Goal: Task Accomplishment & Management: Complete application form

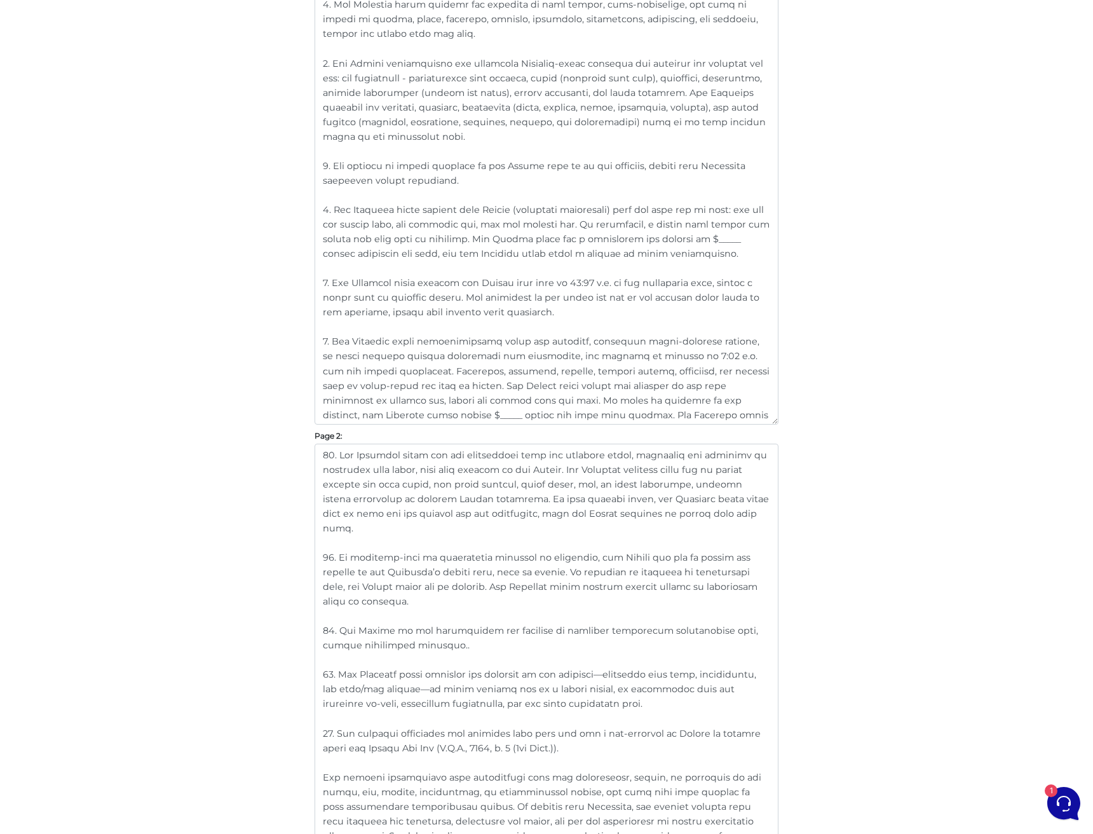
scroll to position [593, 0]
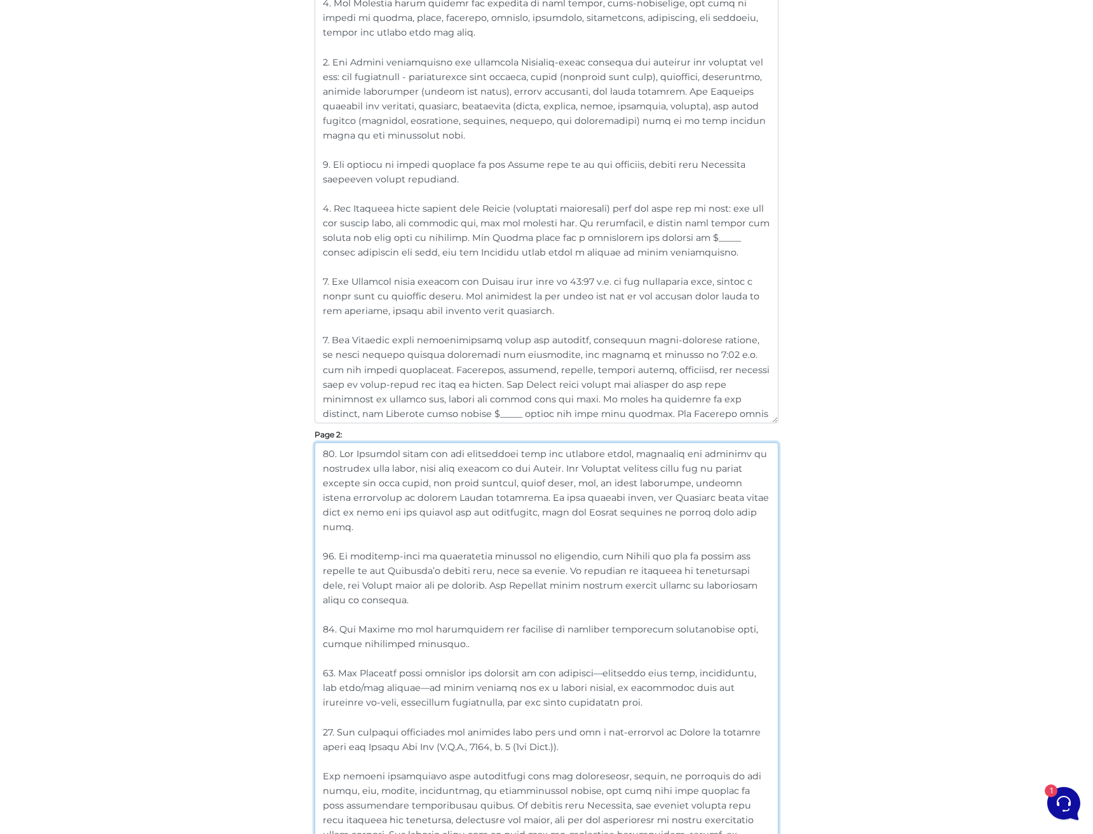
click at [506, 508] on textarea at bounding box center [546, 643] width 464 height 402
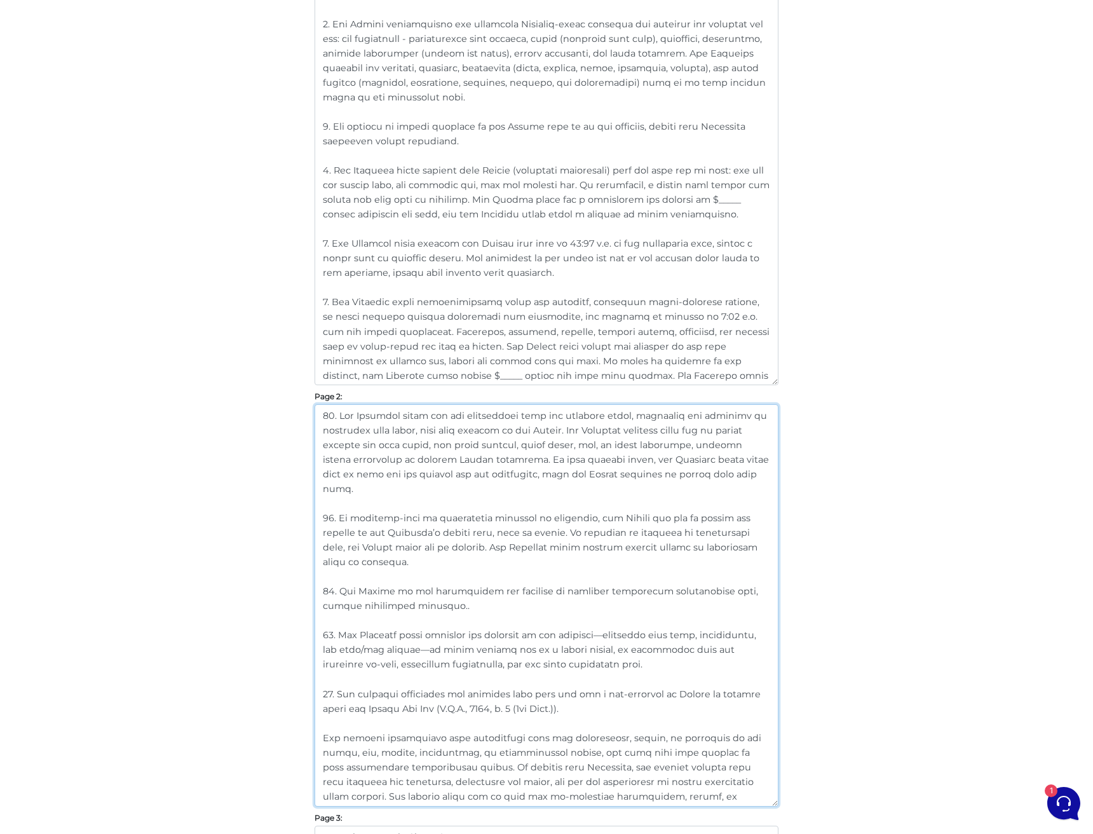
scroll to position [632, 0]
drag, startPoint x: 609, startPoint y: 648, endPoint x: 311, endPoint y: 612, distance: 300.1
click at [311, 612] on div "Customize Your Schedule A Customize your Schedule A with your own clauses inste…" at bounding box center [546, 583] width 483 height 2158
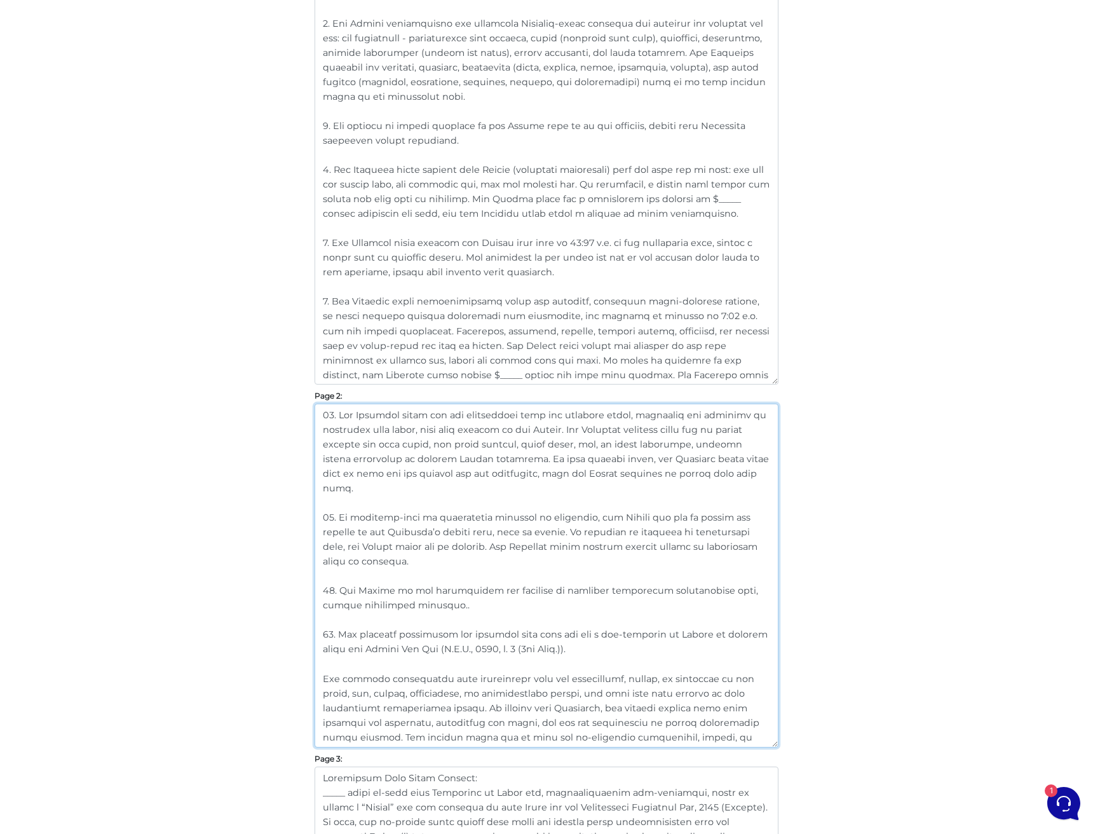
type textarea "10. The Landlord shall pay all maintenance fees and property taxes, including a…"
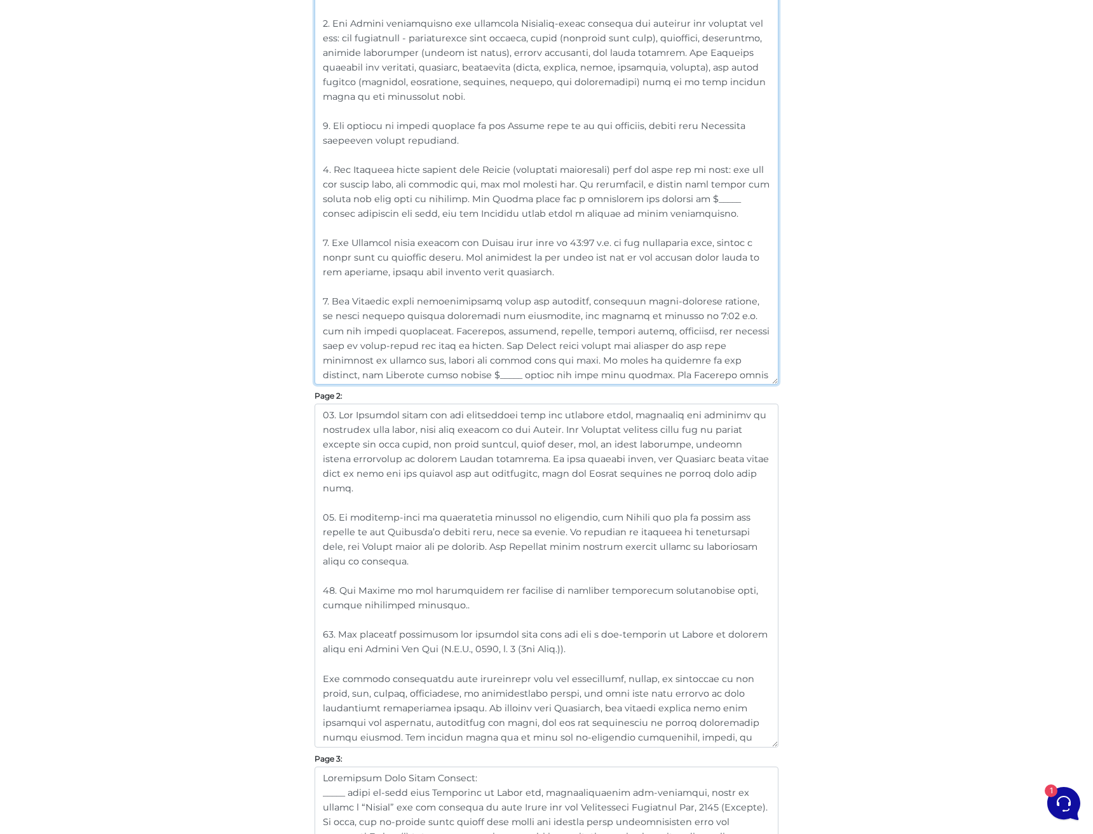
click at [665, 372] on textarea at bounding box center [546, 66] width 464 height 636
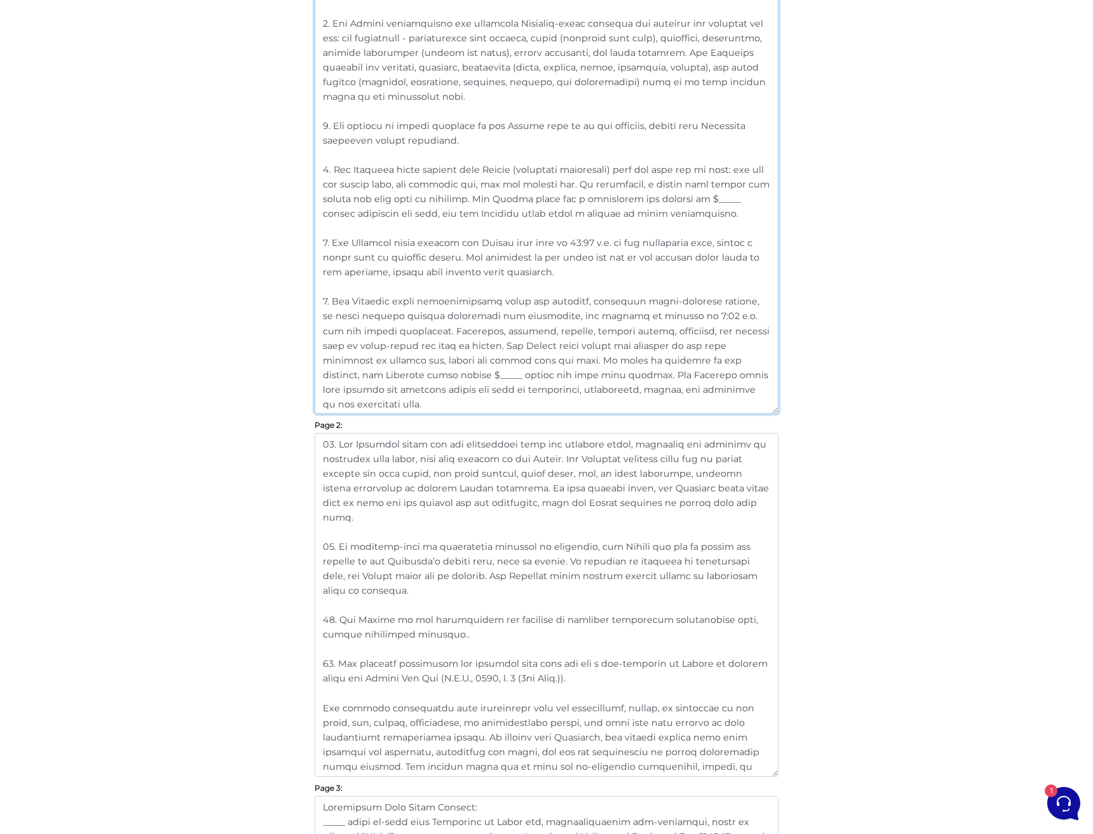
paste textarea "13. The Landlord shall maintain the exterior of the property—including lawn car…"
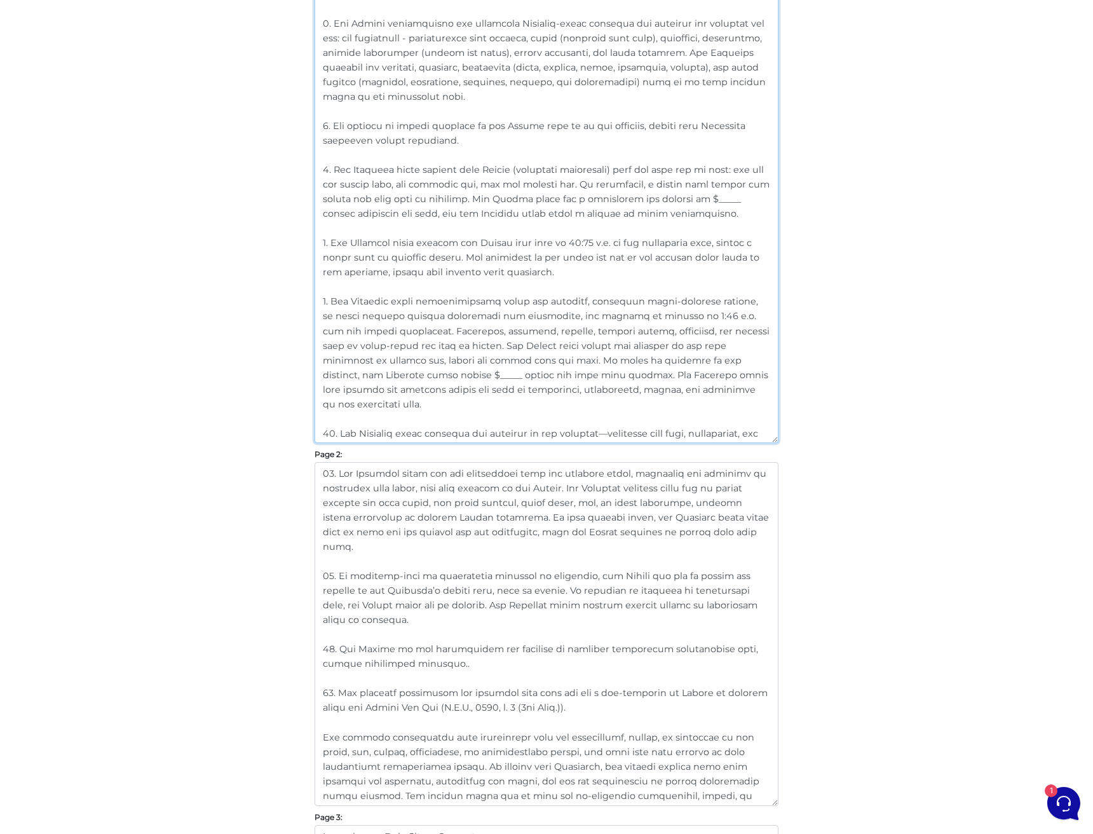
click at [328, 398] on textarea at bounding box center [546, 95] width 464 height 694
type textarea "1. “Landlord/Seller” includes all owners or authorized parties of the premises,…"
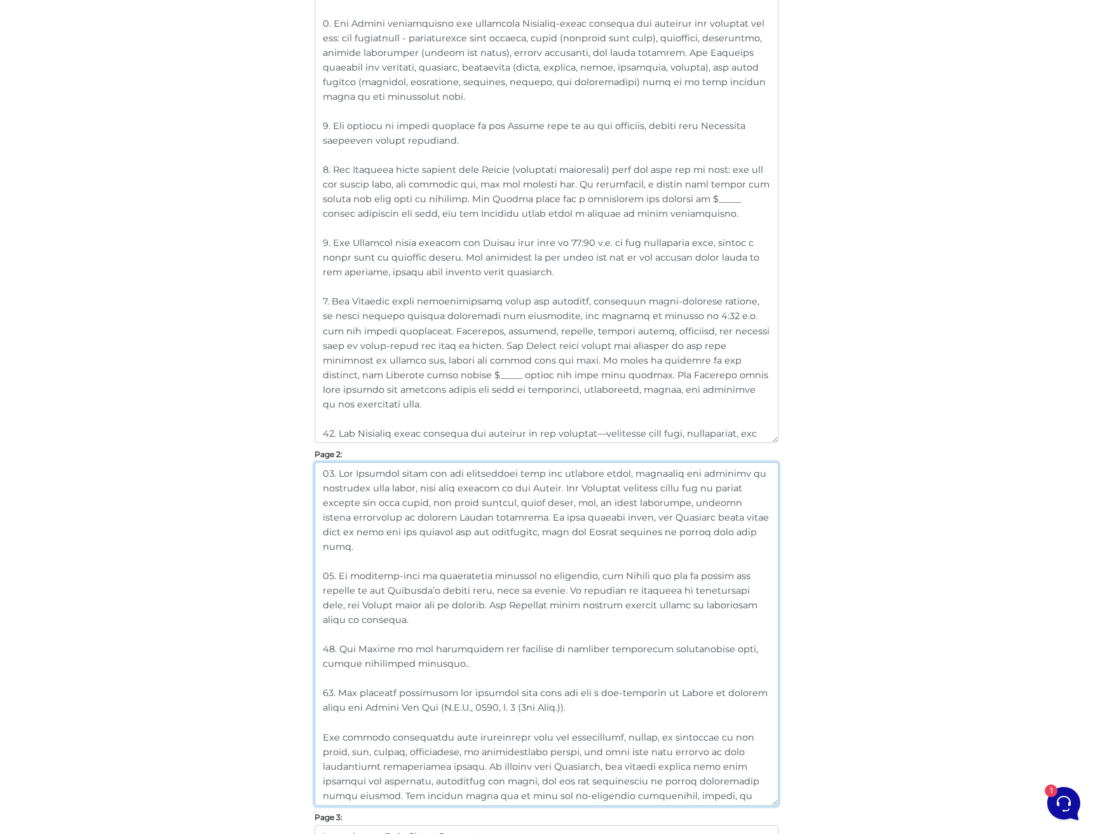
click at [434, 564] on textarea at bounding box center [546, 634] width 464 height 344
click at [330, 470] on textarea at bounding box center [546, 634] width 464 height 344
click at [326, 560] on textarea at bounding box center [546, 634] width 464 height 344
click at [328, 630] on textarea at bounding box center [546, 634] width 464 height 344
click at [330, 676] on textarea at bounding box center [546, 634] width 464 height 344
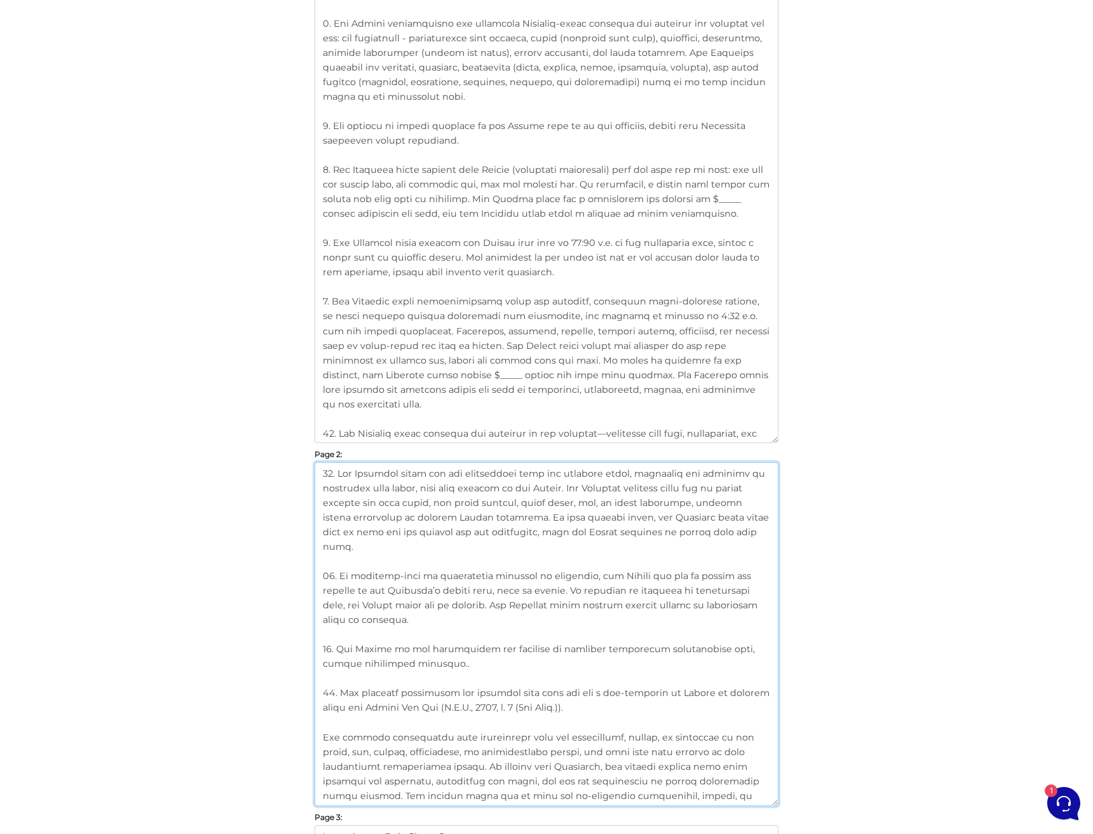
click at [440, 701] on textarea at bounding box center [546, 634] width 464 height 344
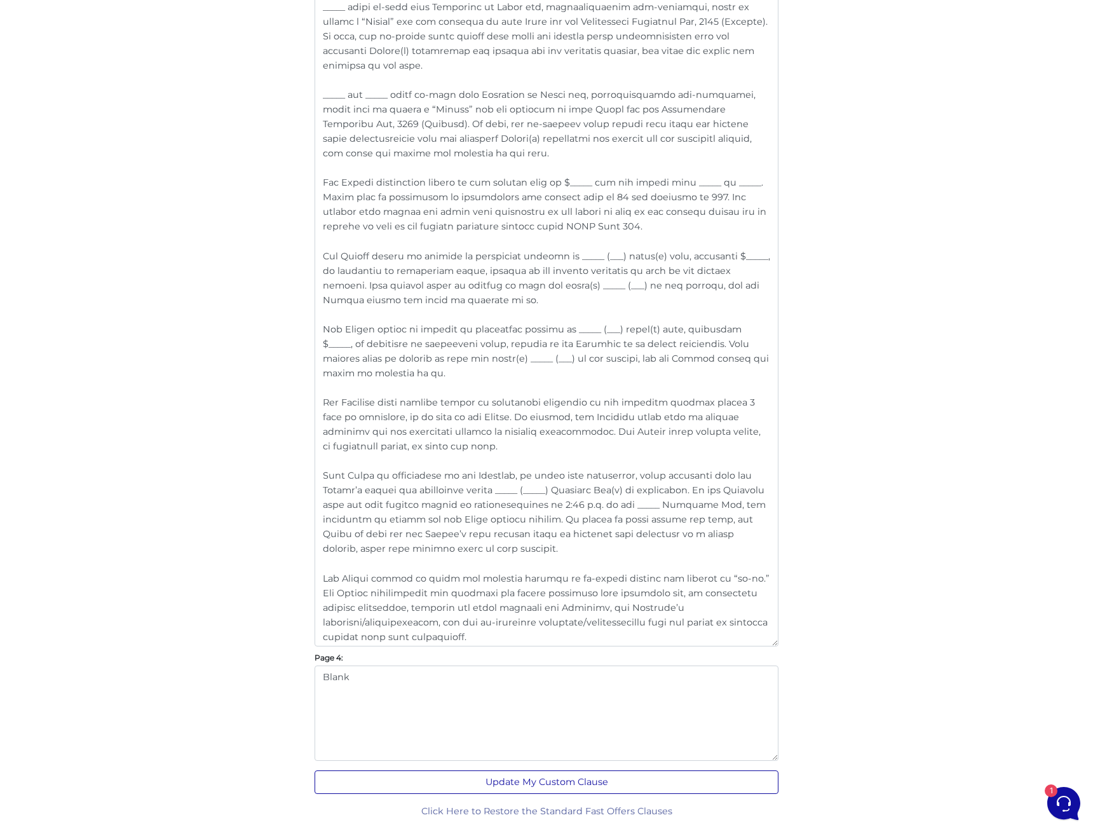
scroll to position [1475, 0]
type textarea "11. The Landlord shall pay all maintenance fees and property taxes, including a…"
click at [581, 787] on button "Update My Custom Clause" at bounding box center [546, 783] width 464 height 24
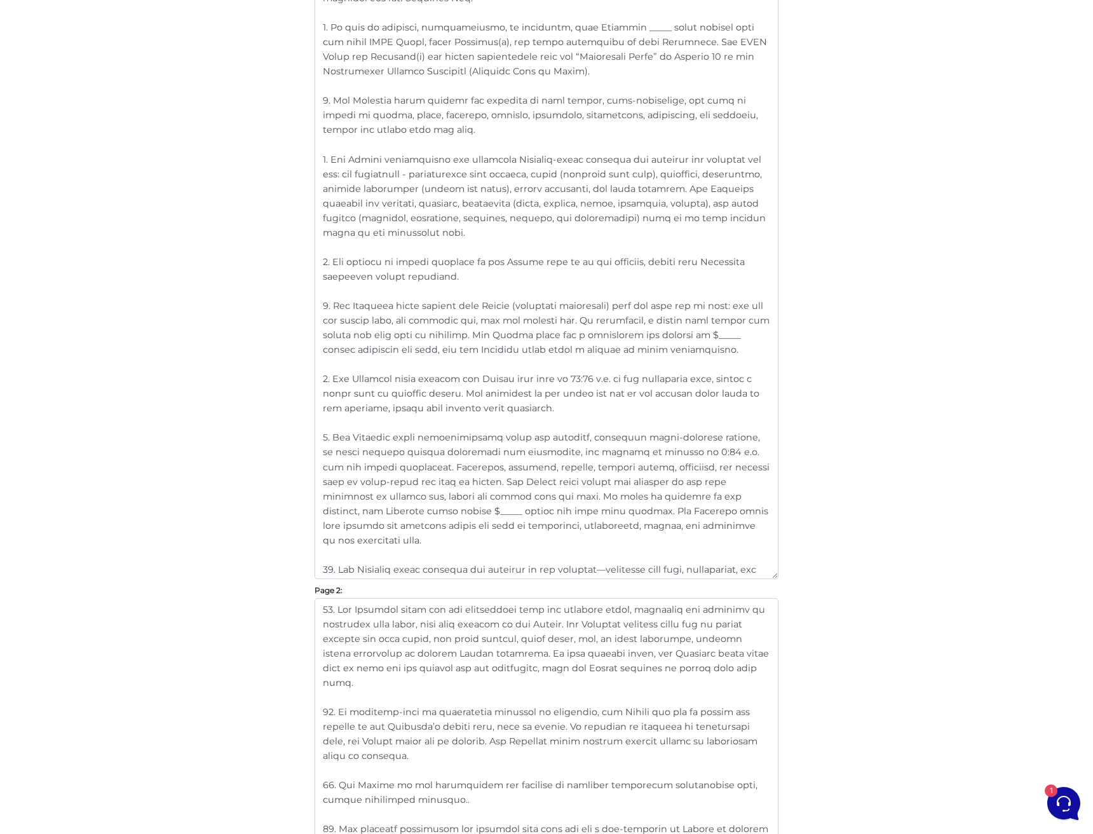
scroll to position [585, 0]
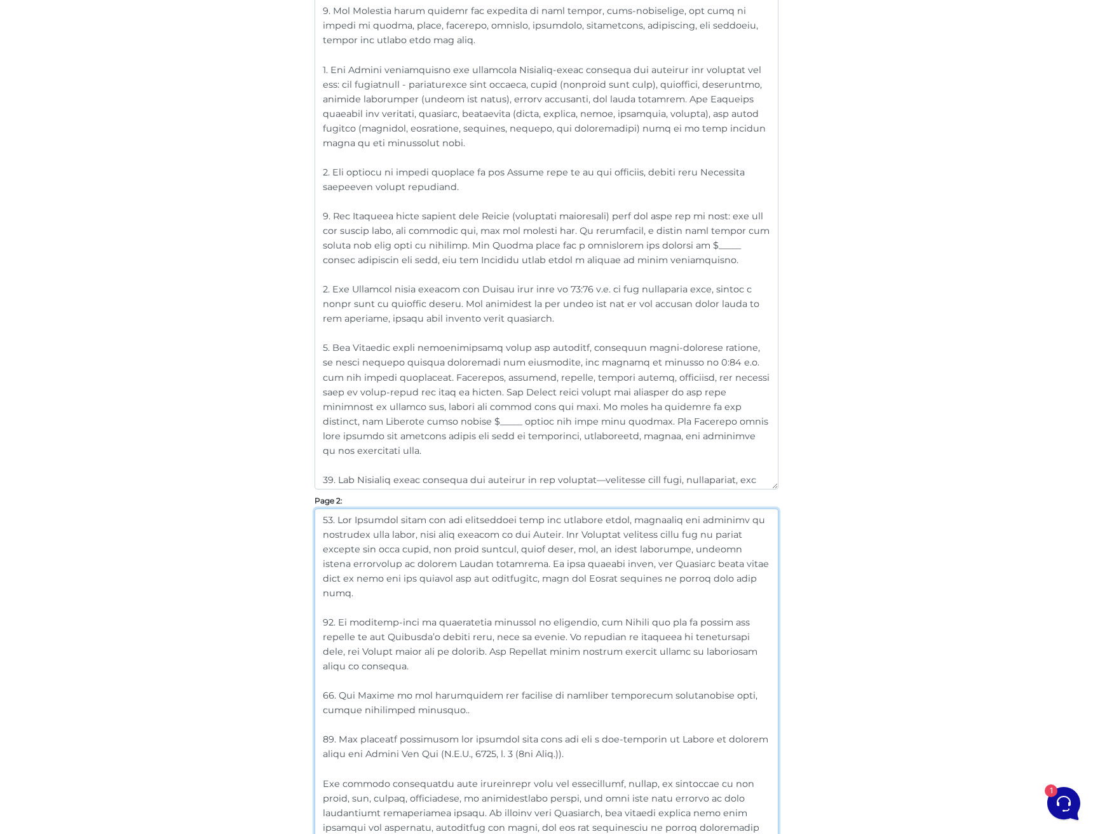
click at [542, 560] on textarea at bounding box center [546, 680] width 464 height 344
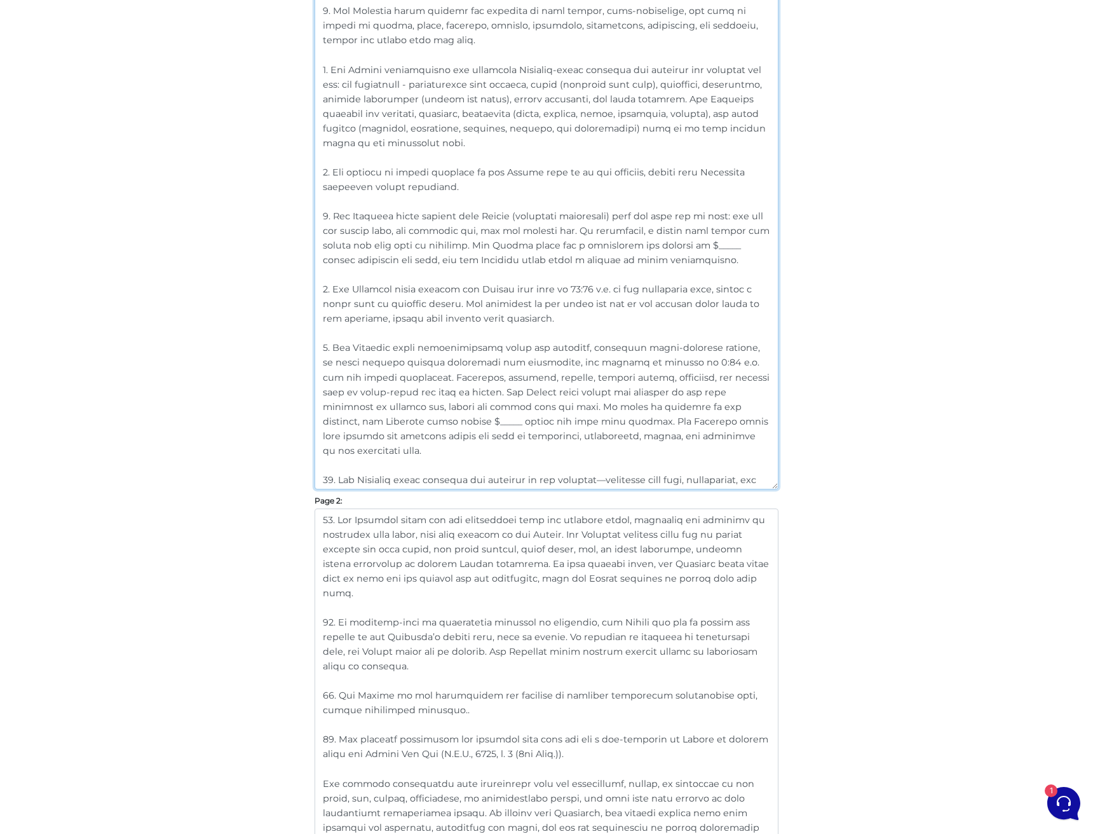
drag, startPoint x: 609, startPoint y: 478, endPoint x: 279, endPoint y: 452, distance: 331.4
click at [279, 452] on div "Customize Your Schedule A Customize your Schedule A with your own clauses inste…" at bounding box center [546, 630] width 724 height 2158
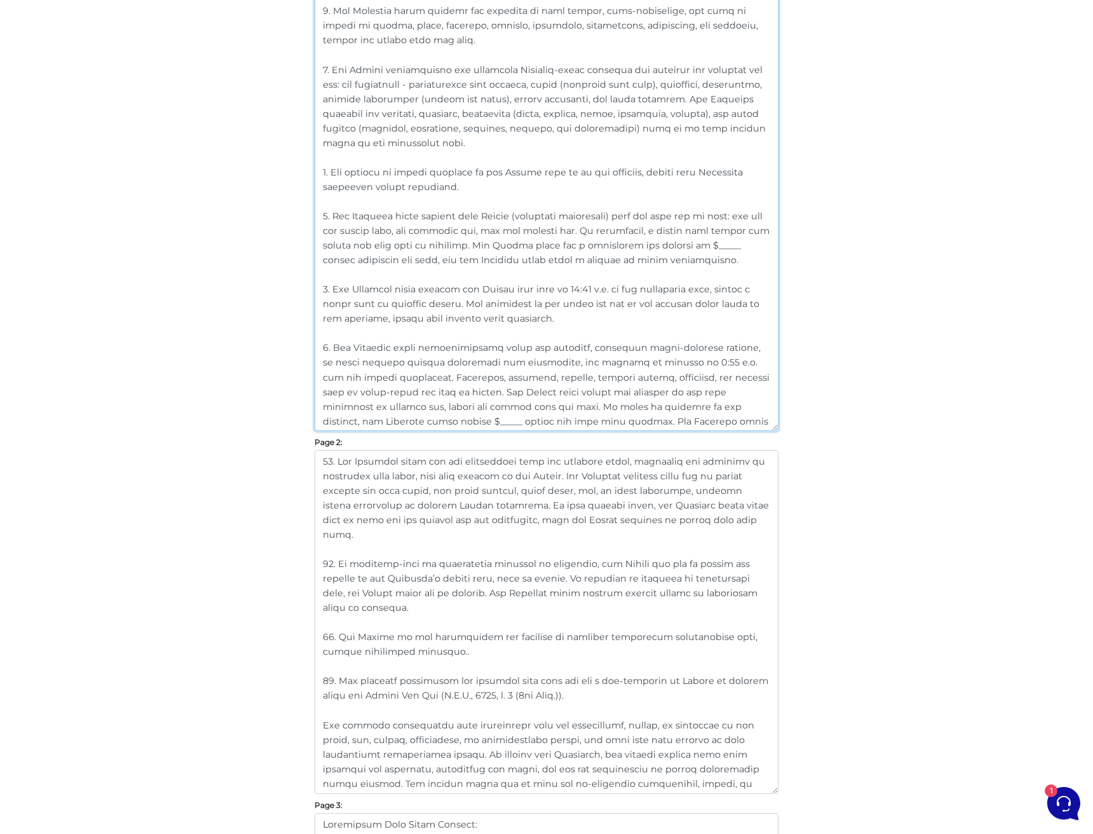
type textarea "1. “Landlord/Seller” includes all owners or authorized parties of the premises,…"
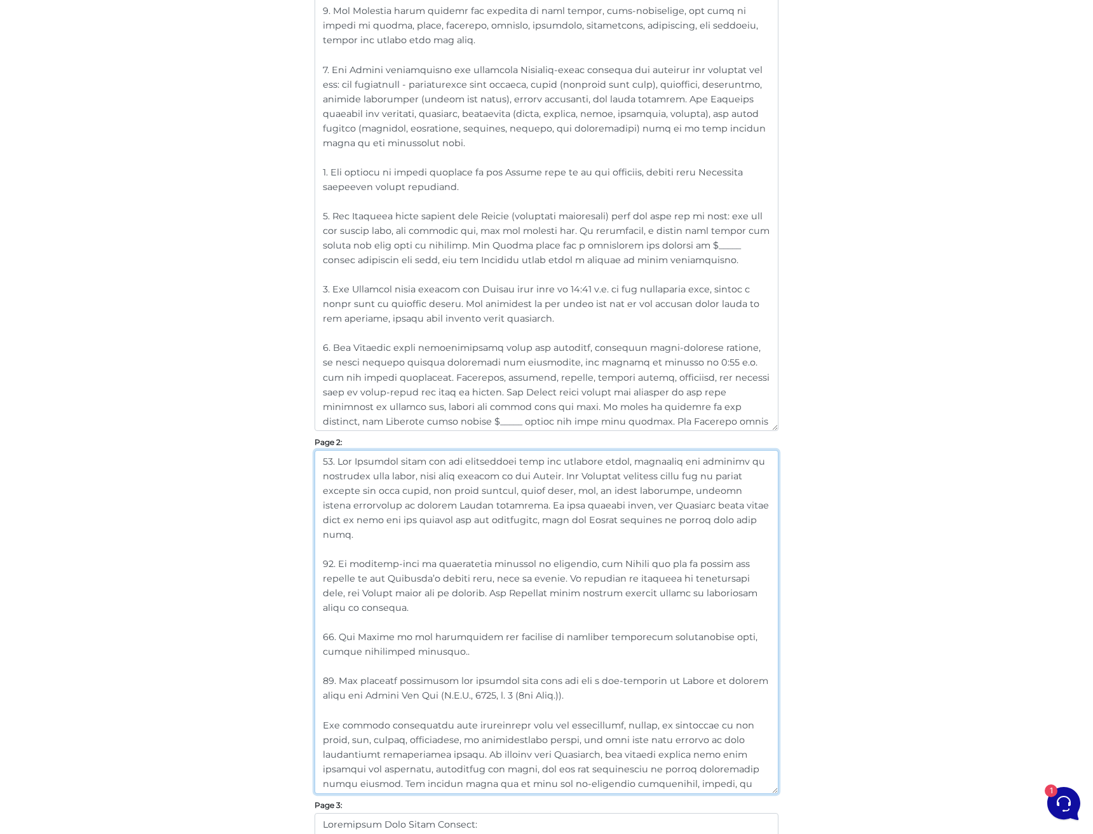
drag, startPoint x: 465, startPoint y: 518, endPoint x: 264, endPoint y: 408, distance: 229.7
click at [264, 408] on div "Customize Your Schedule A Customize your Schedule A with your own clauses inste…" at bounding box center [546, 600] width 724 height 2099
paste textarea "10. The Landlord shall maintain the exterior of the property—including lawn car…"
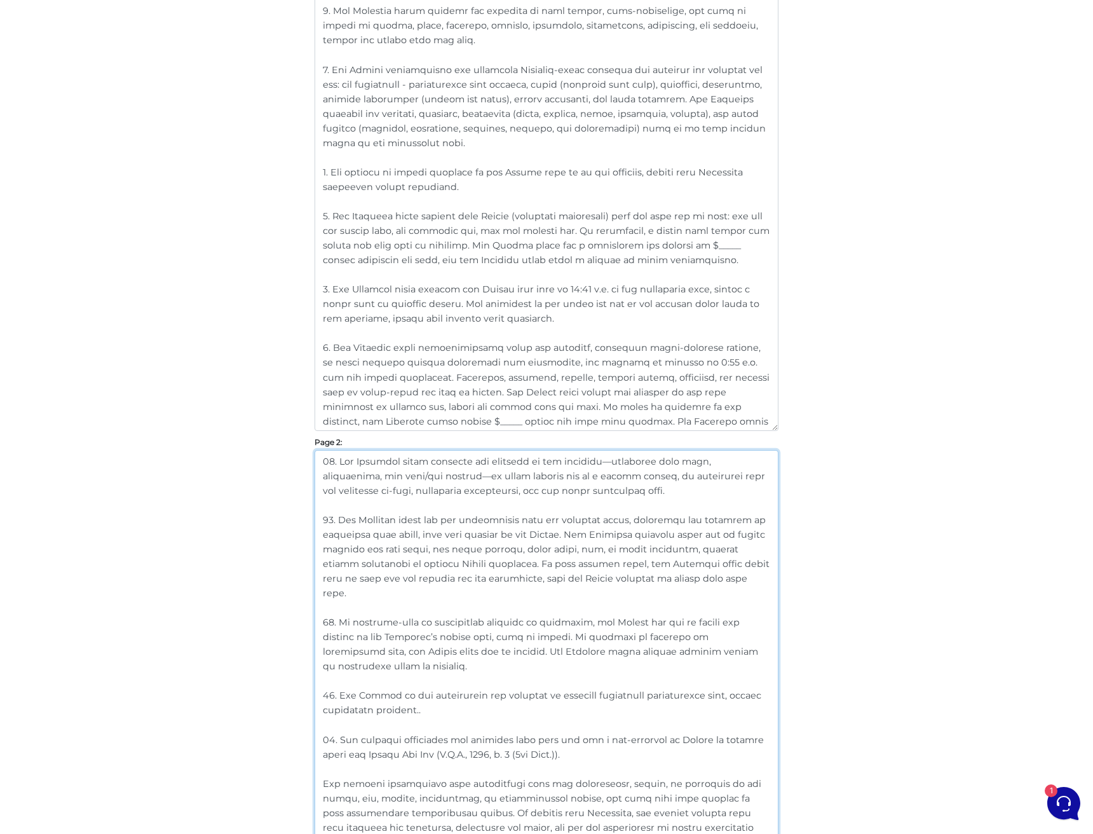
type textarea "10. The Landlord shall maintain the exterior of the property—including lawn car…"
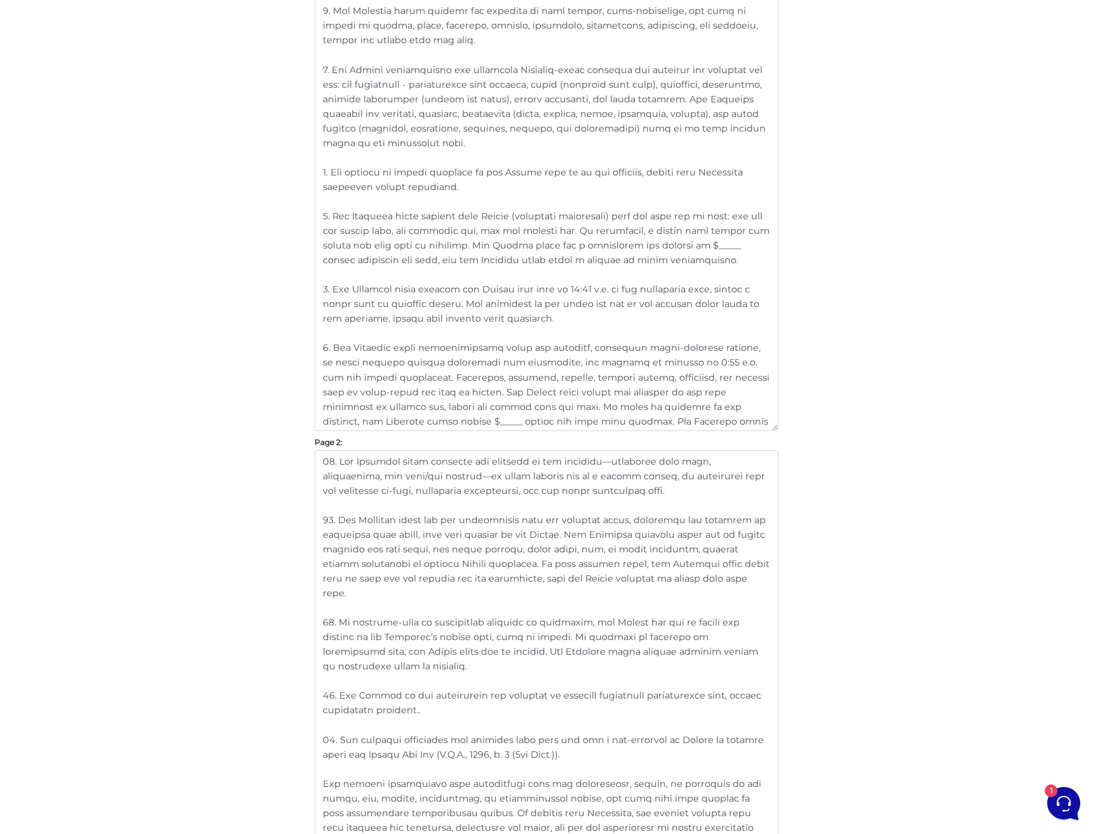
click at [865, 487] on div "Customize Your Schedule A Customize your Schedule A with your own clauses inste…" at bounding box center [546, 630] width 724 height 2158
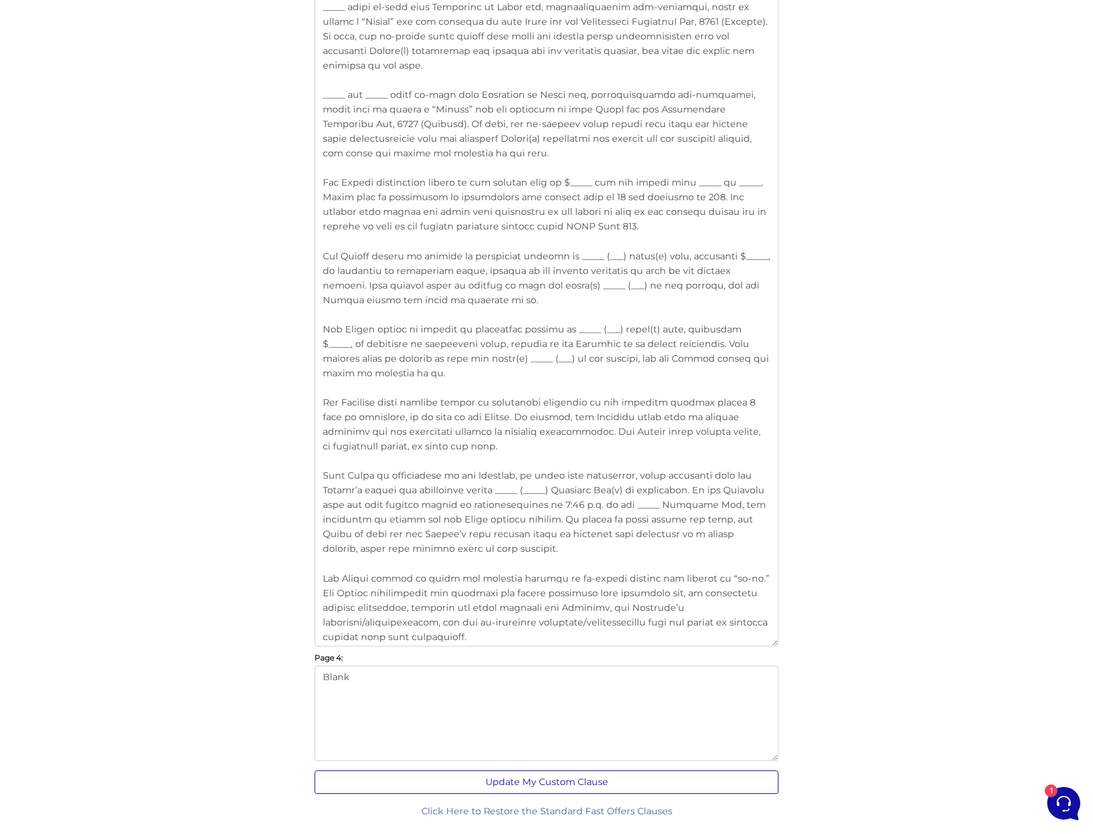
scroll to position [1475, 0]
click at [581, 778] on button "Update My Custom Clause" at bounding box center [546, 783] width 464 height 24
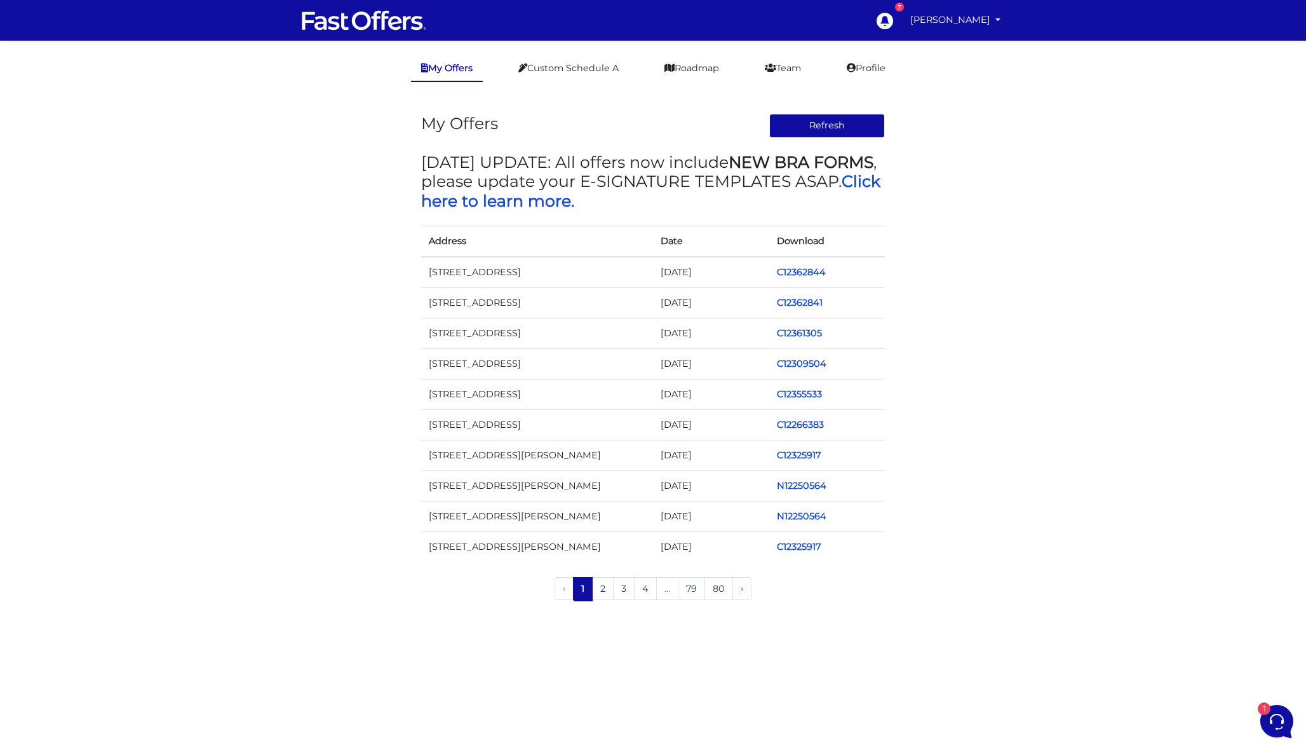
click at [800, 265] on td "C12362844" at bounding box center [827, 272] width 116 height 31
click at [804, 269] on link "C12362844" at bounding box center [801, 271] width 49 height 11
